Goal: Navigation & Orientation: Find specific page/section

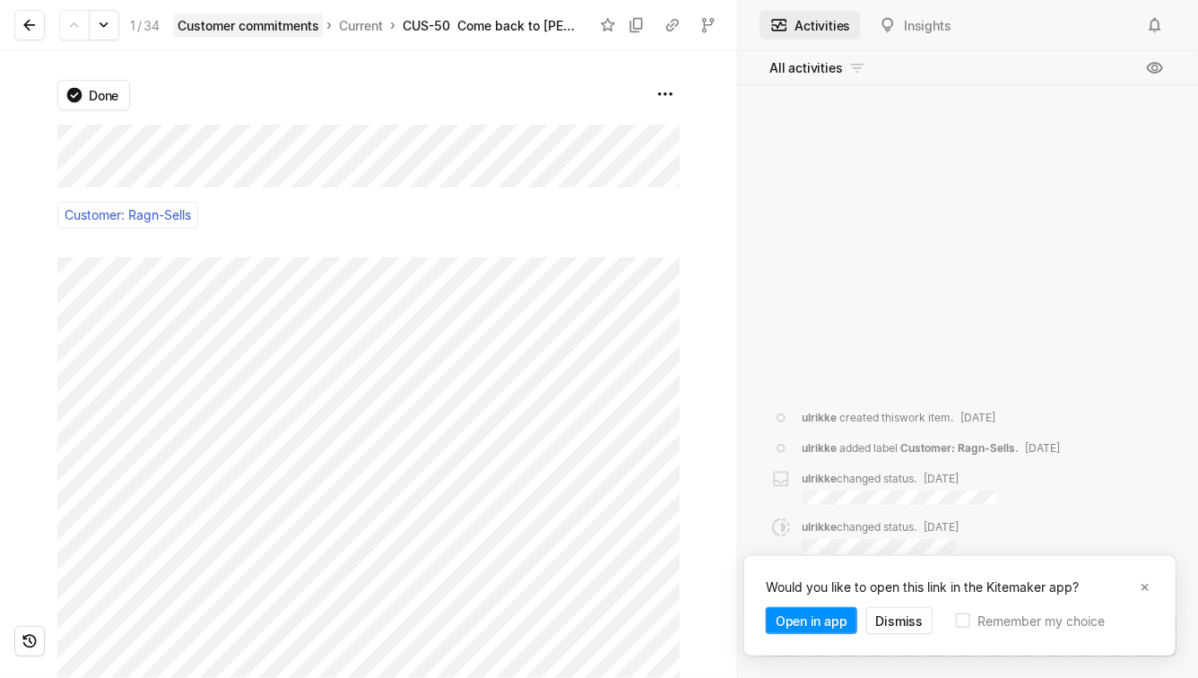
click at [261, 22] on div "Customer commitments" at bounding box center [249, 25] width 142 height 19
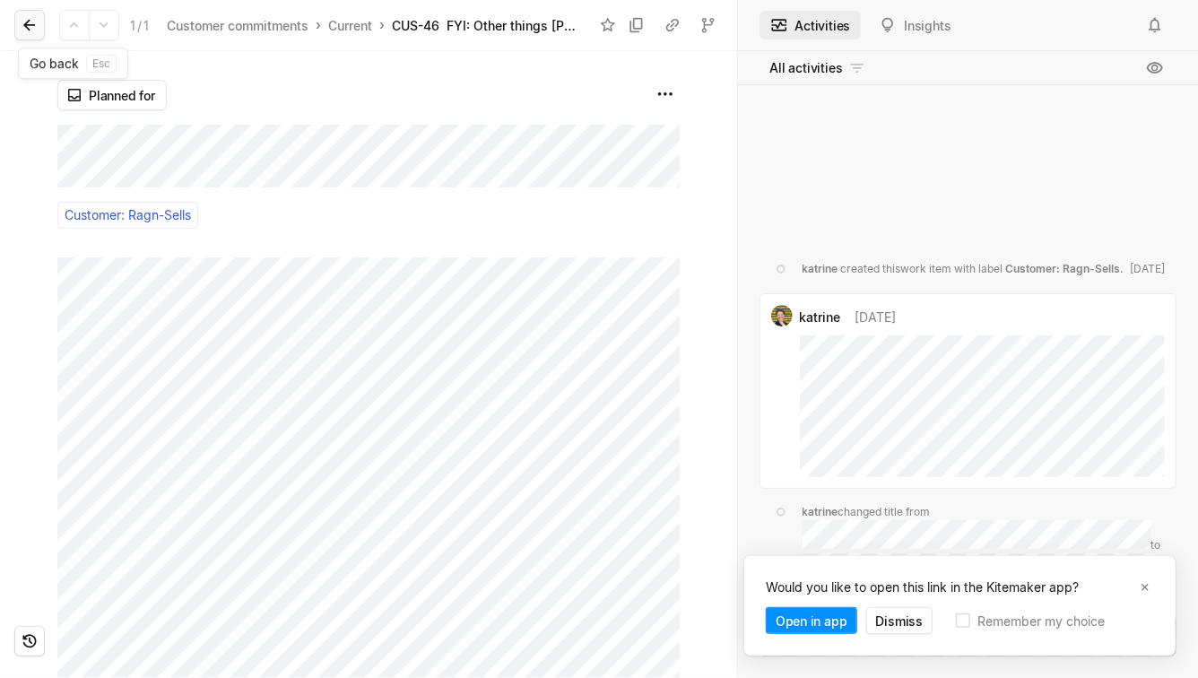
click at [25, 13] on button at bounding box center [29, 25] width 30 height 30
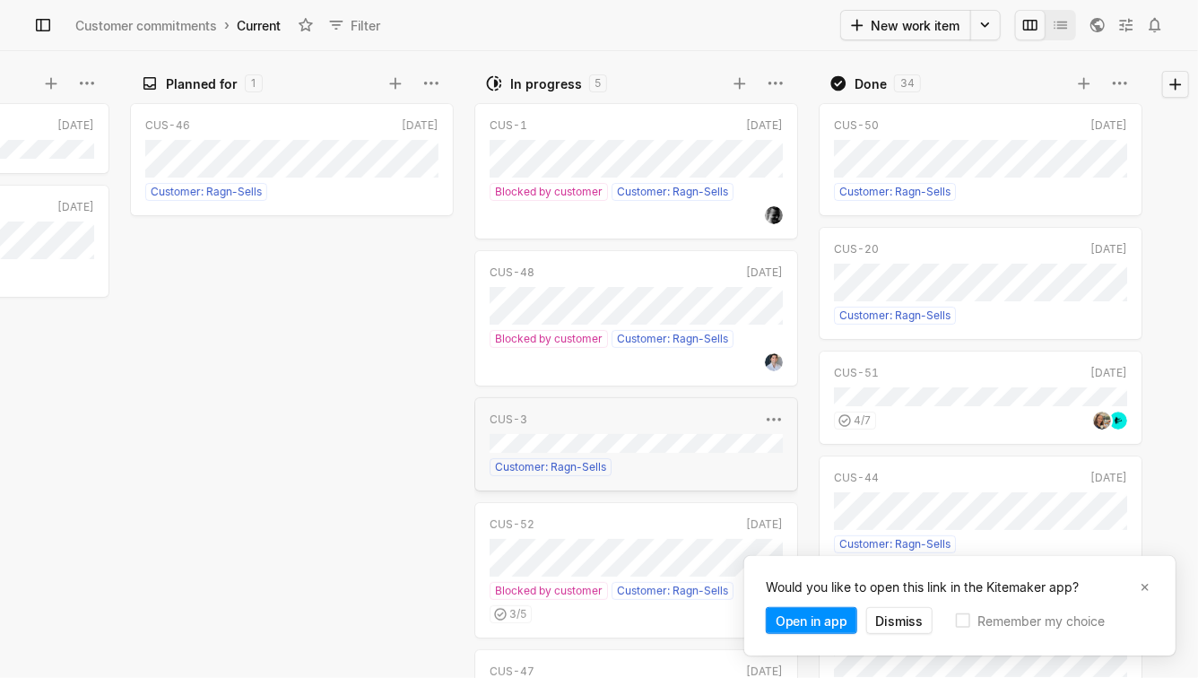
scroll to position [120, 0]
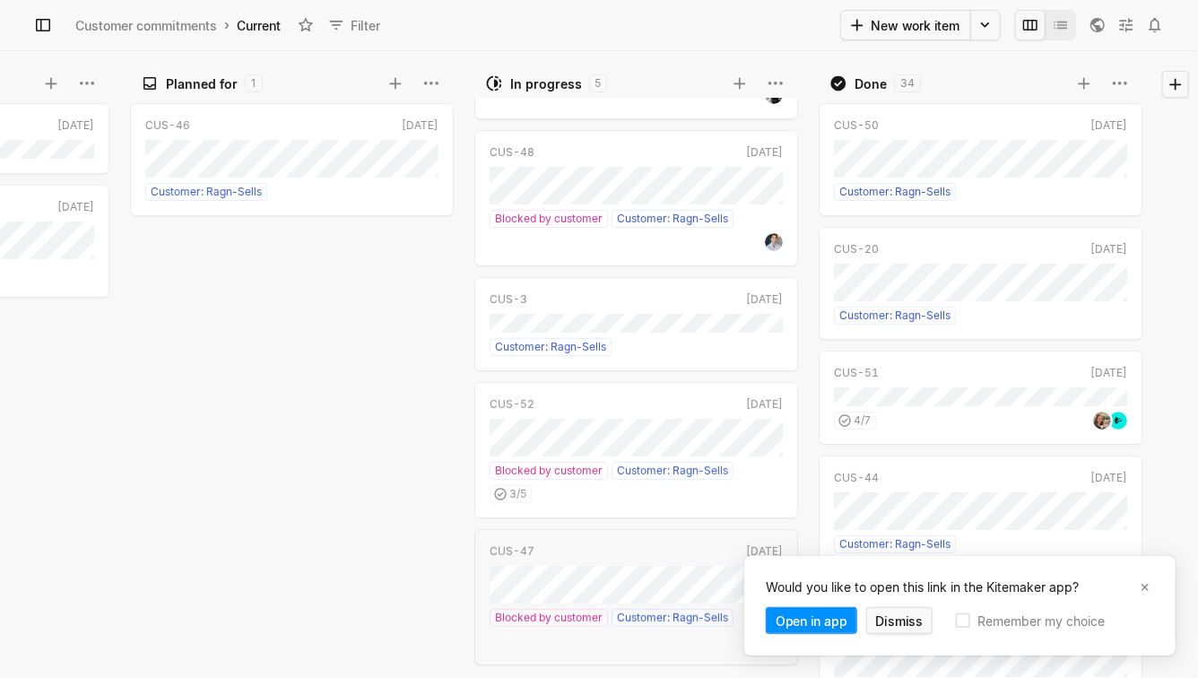
click at [905, 620] on button "Dismiss" at bounding box center [899, 620] width 67 height 27
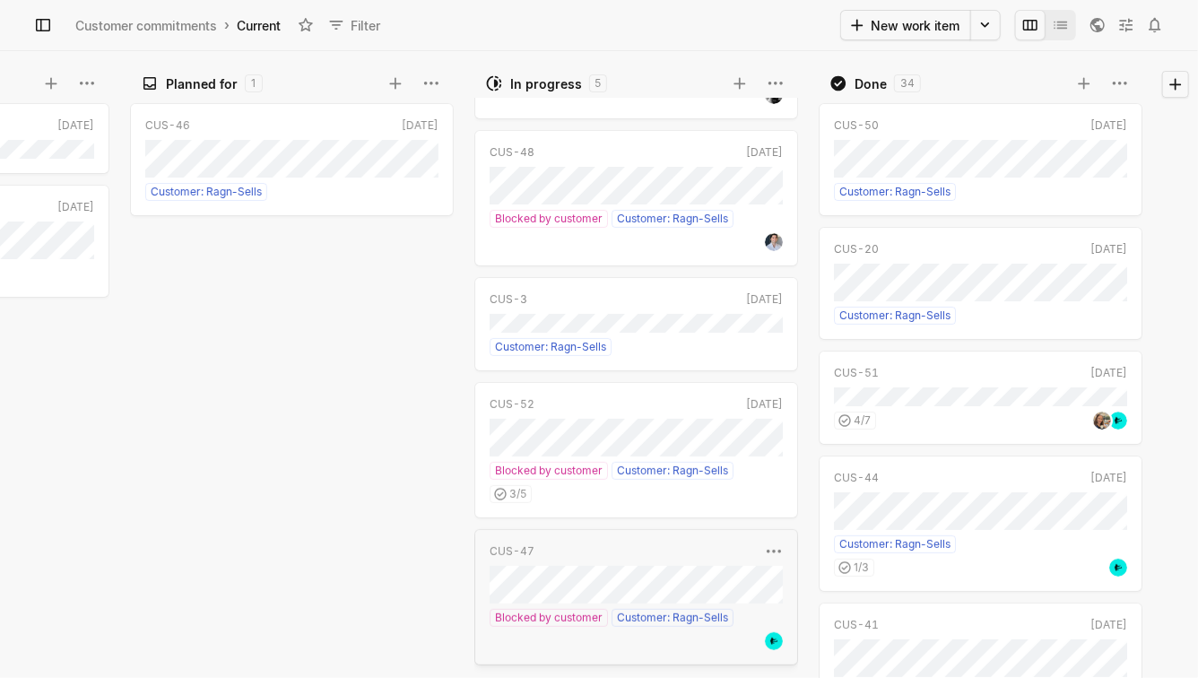
click at [577, 555] on div "CUS-47" at bounding box center [625, 551] width 270 height 16
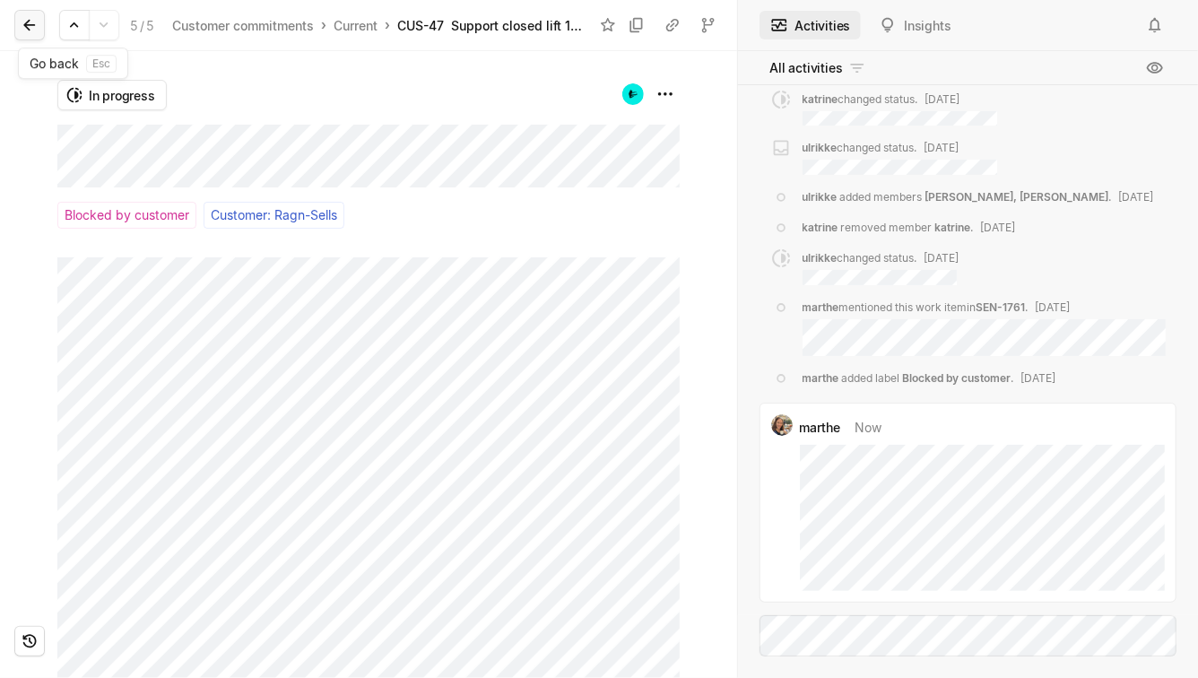
click at [23, 22] on icon at bounding box center [30, 25] width 18 height 18
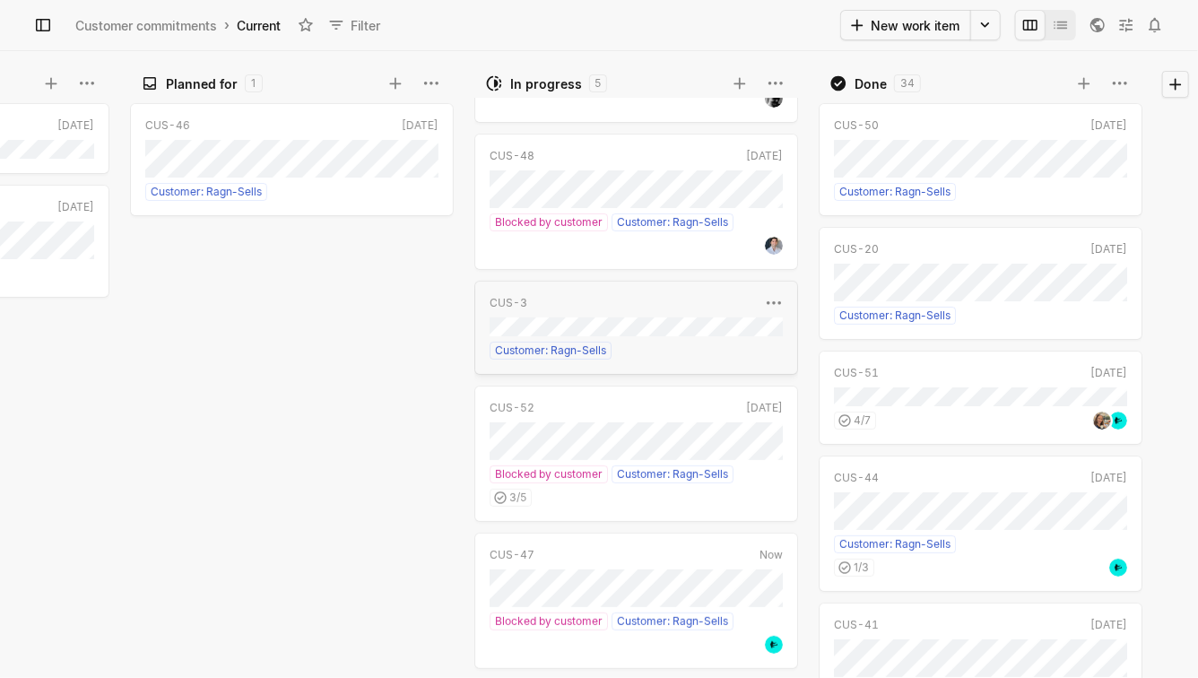
scroll to position [120, 0]
click at [734, 80] on icon at bounding box center [740, 83] width 18 height 18
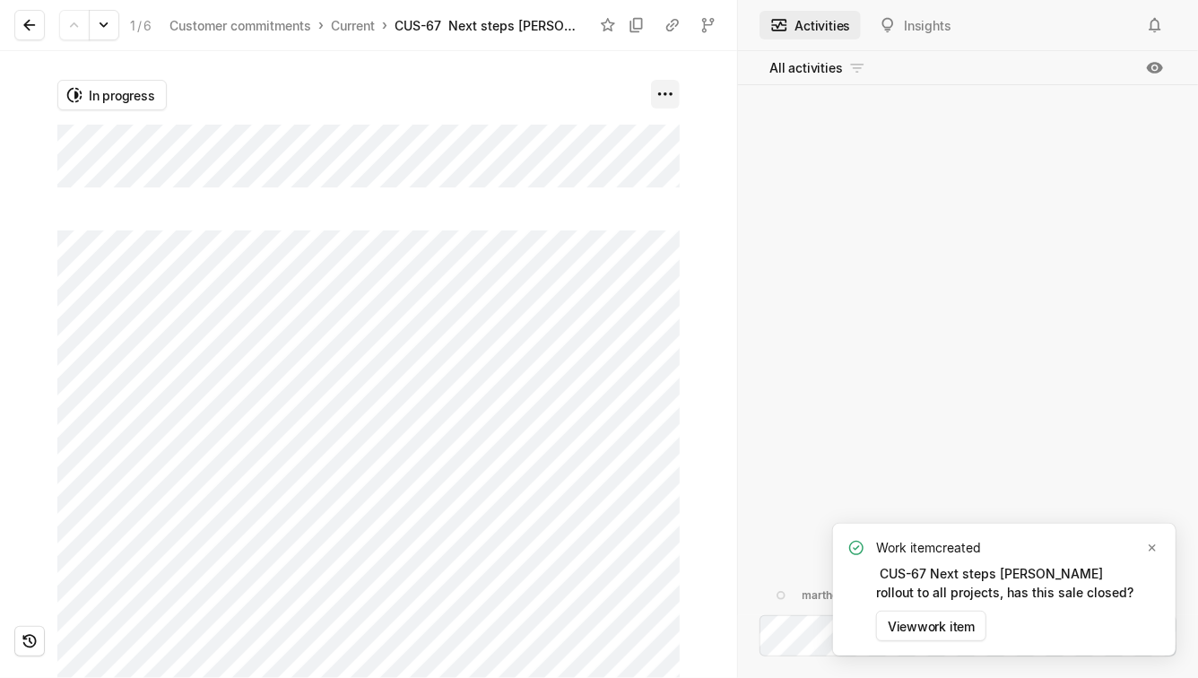
click at [673, 94] on html "Sensorita Search / Updates g then u My work = Feedback g then f Roadmaps g then…" at bounding box center [599, 339] width 1198 height 678
click at [1159, 549] on icon "Notifications (F8)" at bounding box center [1152, 548] width 14 height 14
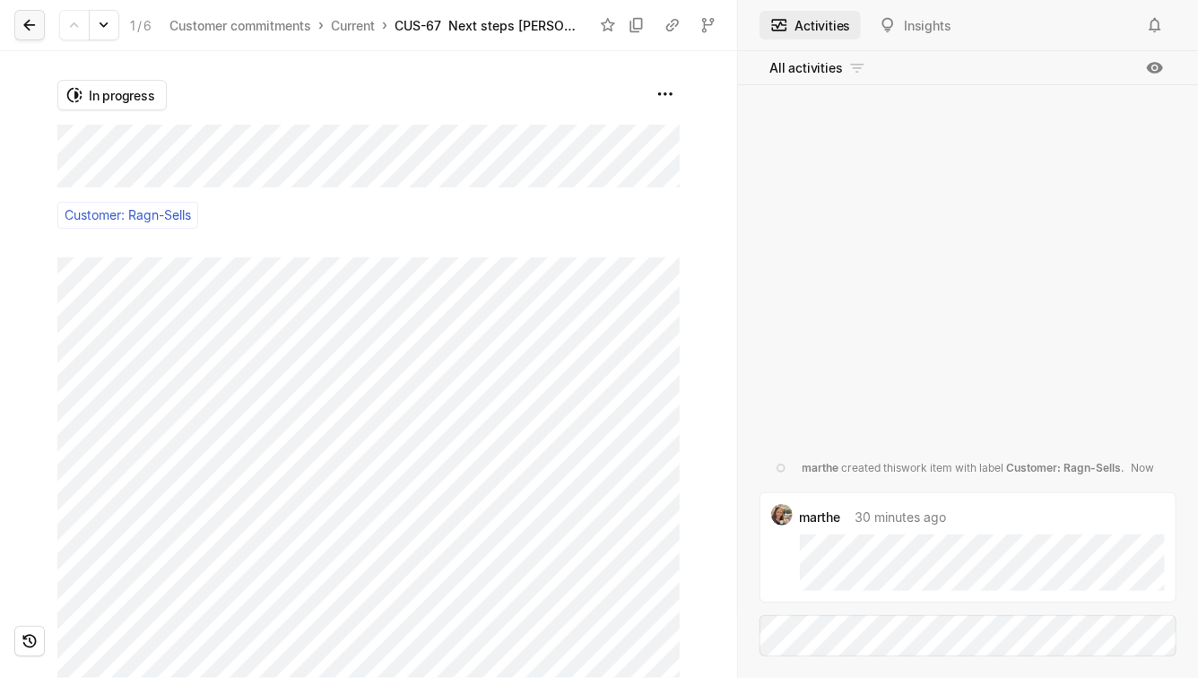
click at [30, 27] on icon at bounding box center [30, 25] width 18 height 18
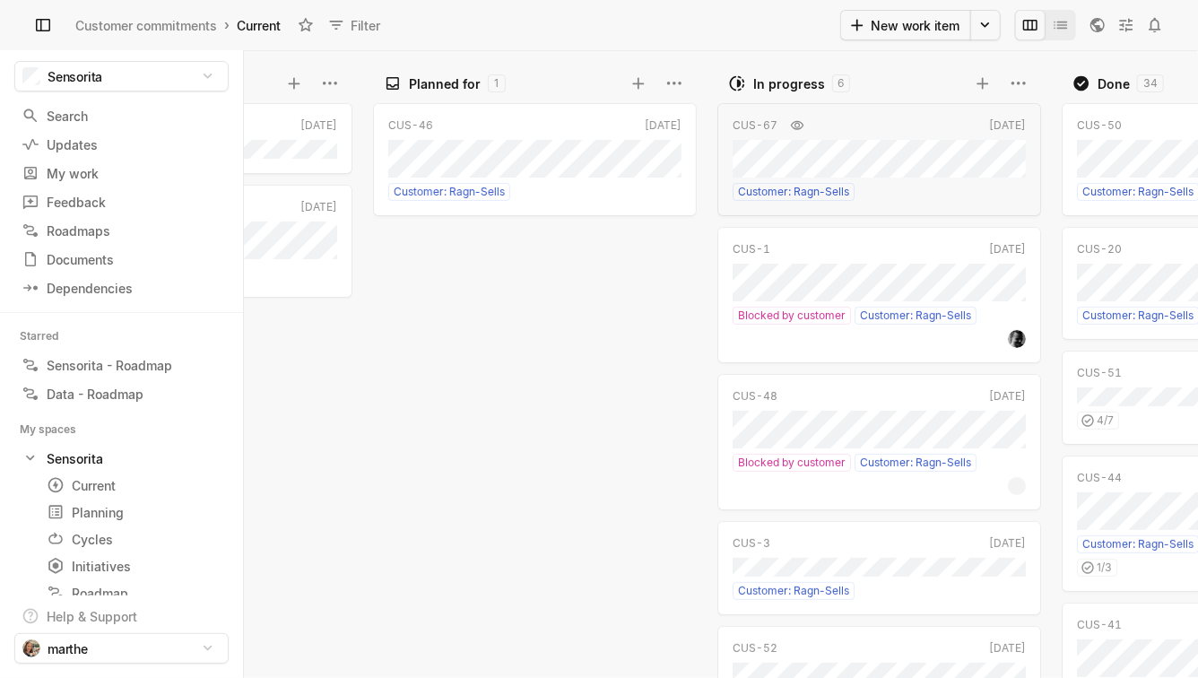
scroll to position [0, 243]
